Goal: Transaction & Acquisition: Purchase product/service

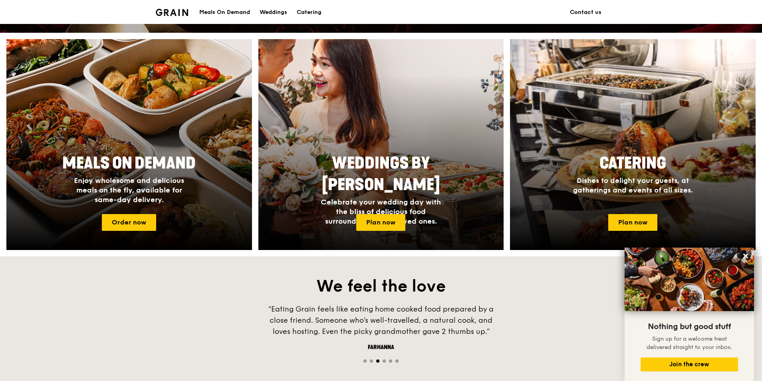
scroll to position [232, 0]
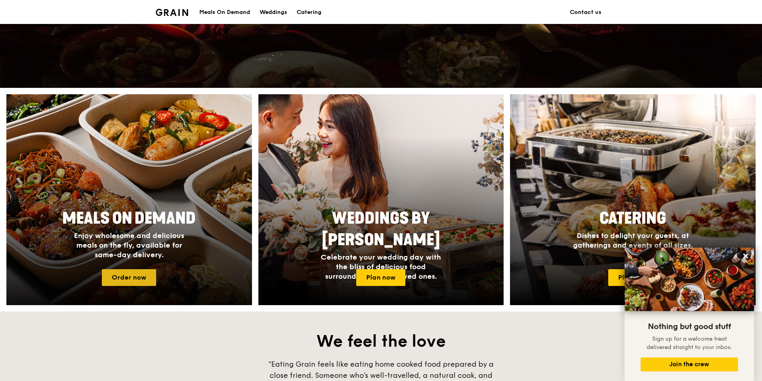
click at [121, 276] on link "Order now" at bounding box center [129, 277] width 54 height 17
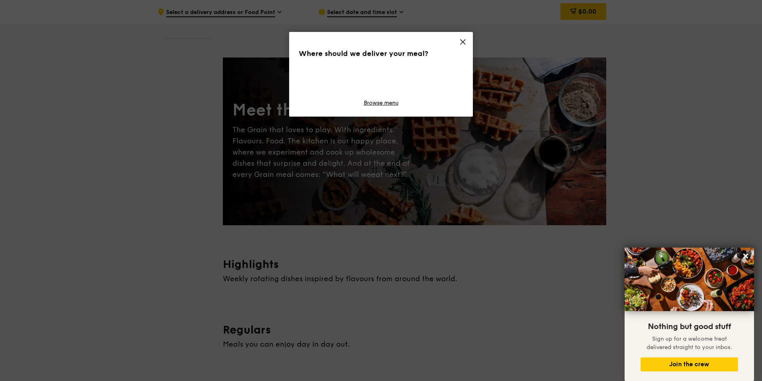
scroll to position [62, 0]
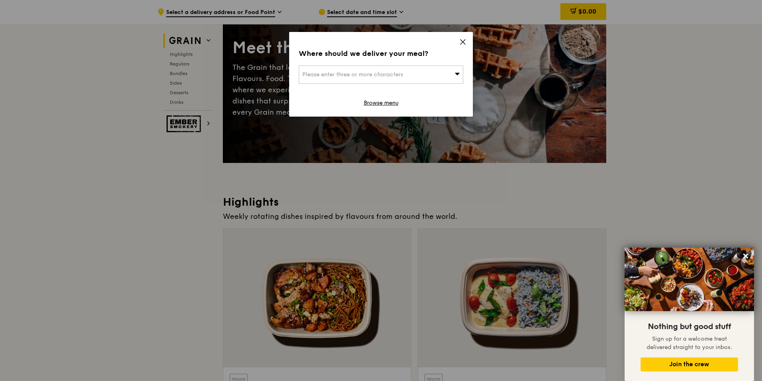
click at [465, 41] on icon at bounding box center [462, 41] width 7 height 7
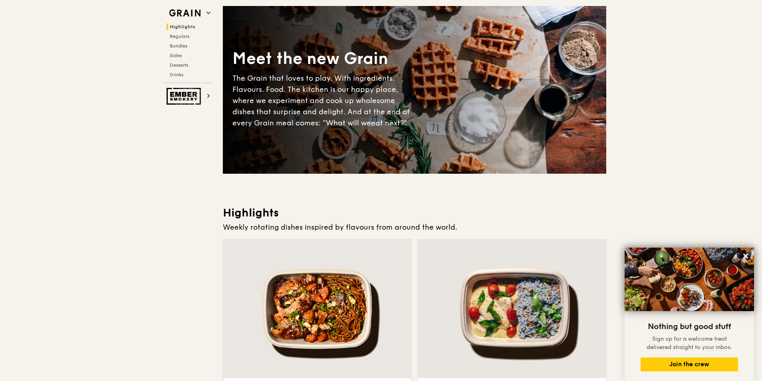
scroll to position [0, 0]
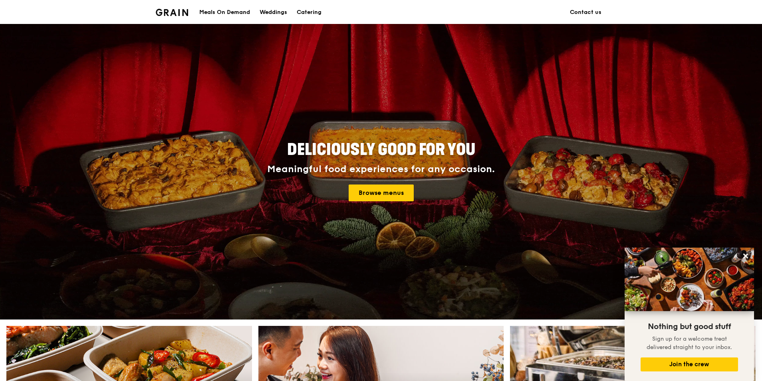
scroll to position [48, 0]
